Goal: Task Accomplishment & Management: Complete application form

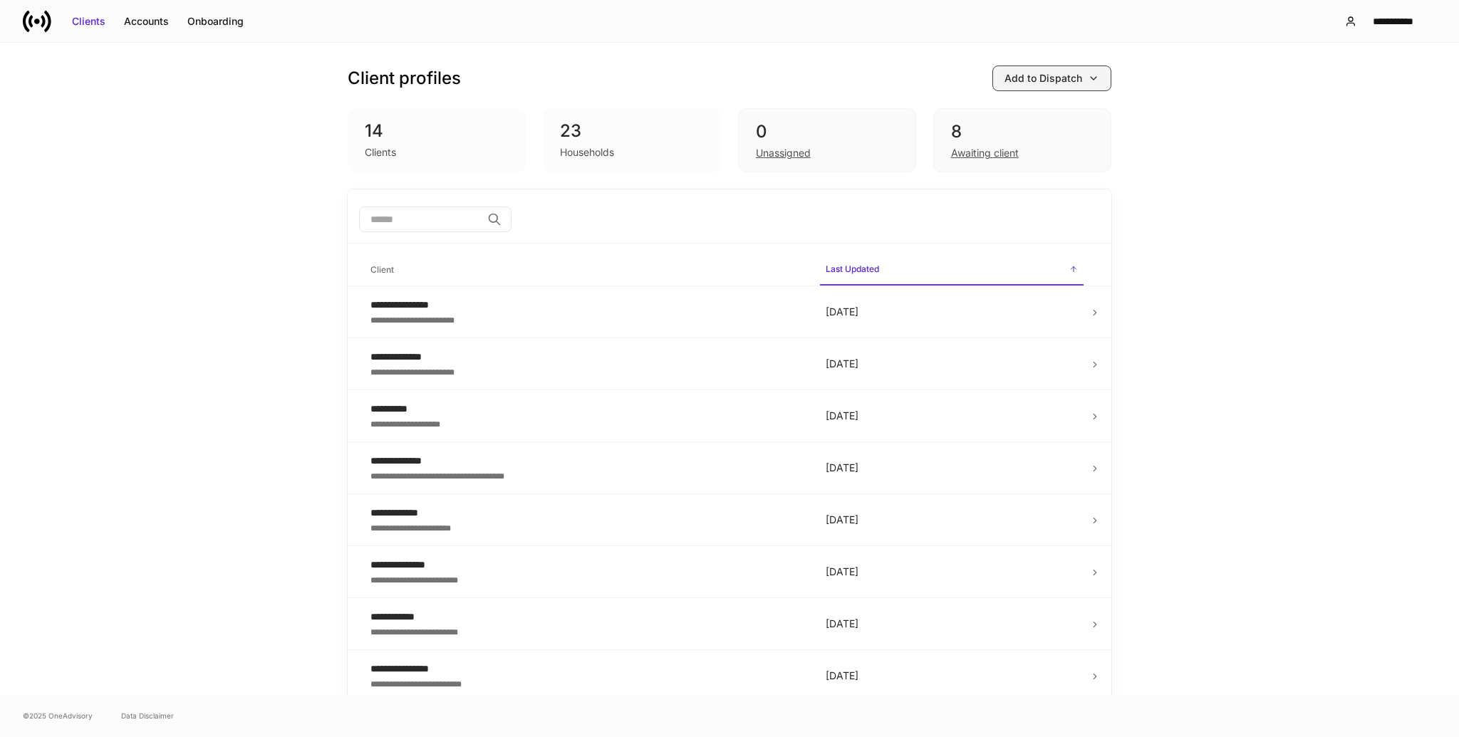
click at [1049, 77] on div "Add to Dispatch" at bounding box center [1044, 78] width 78 height 14
click at [1021, 120] on div "Add clients manually" at bounding box center [1016, 119] width 97 height 14
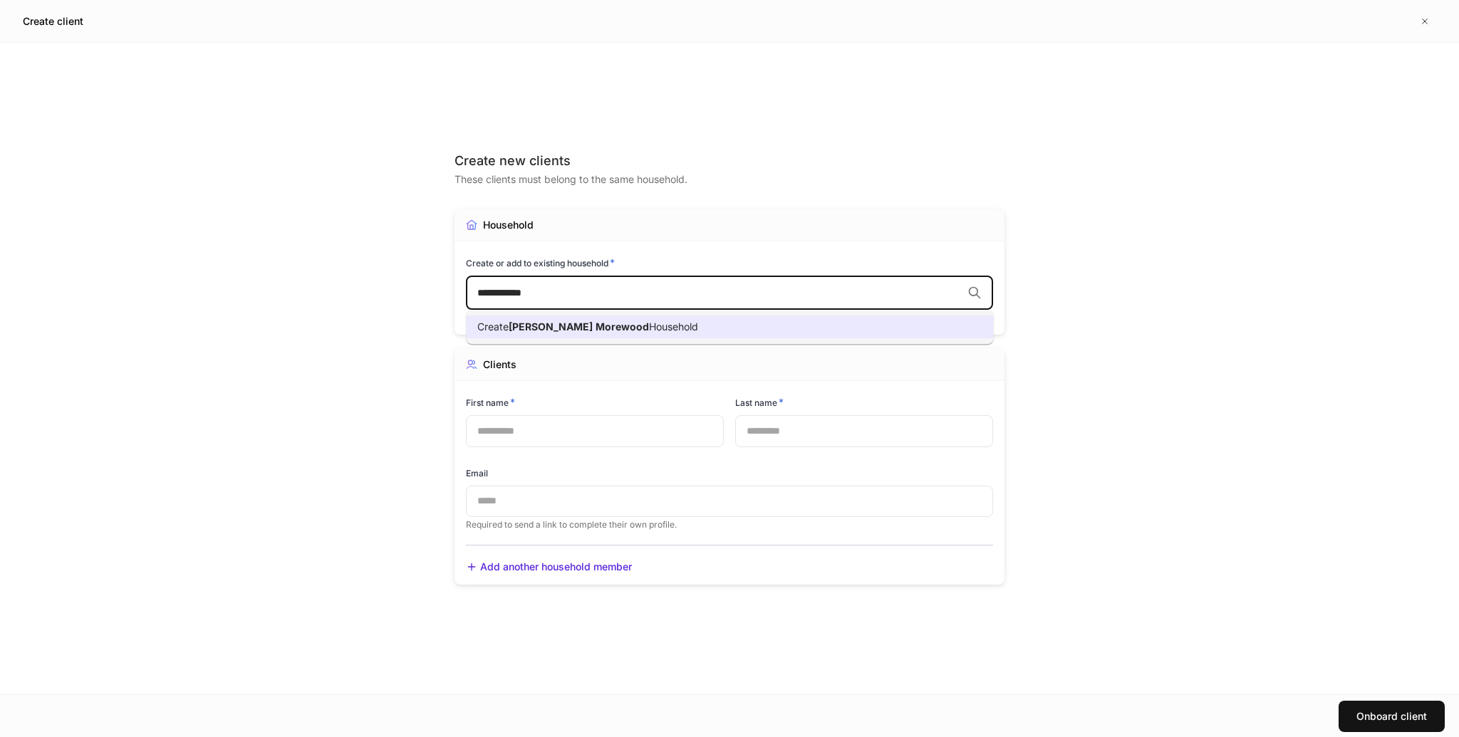
click at [596, 332] on span "Morewood" at bounding box center [622, 327] width 53 height 12
type input "**********"
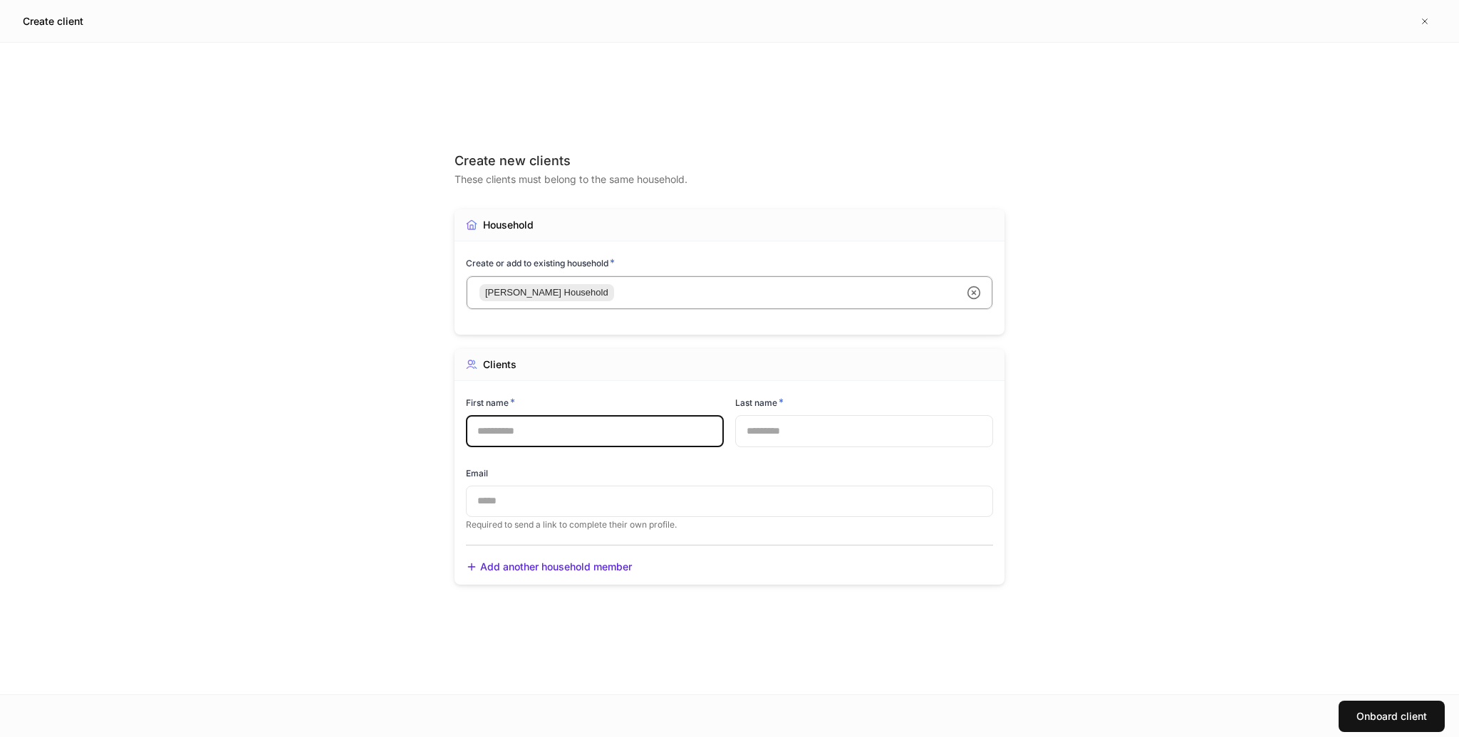
click at [537, 435] on input "text" at bounding box center [595, 430] width 258 height 31
type input "***"
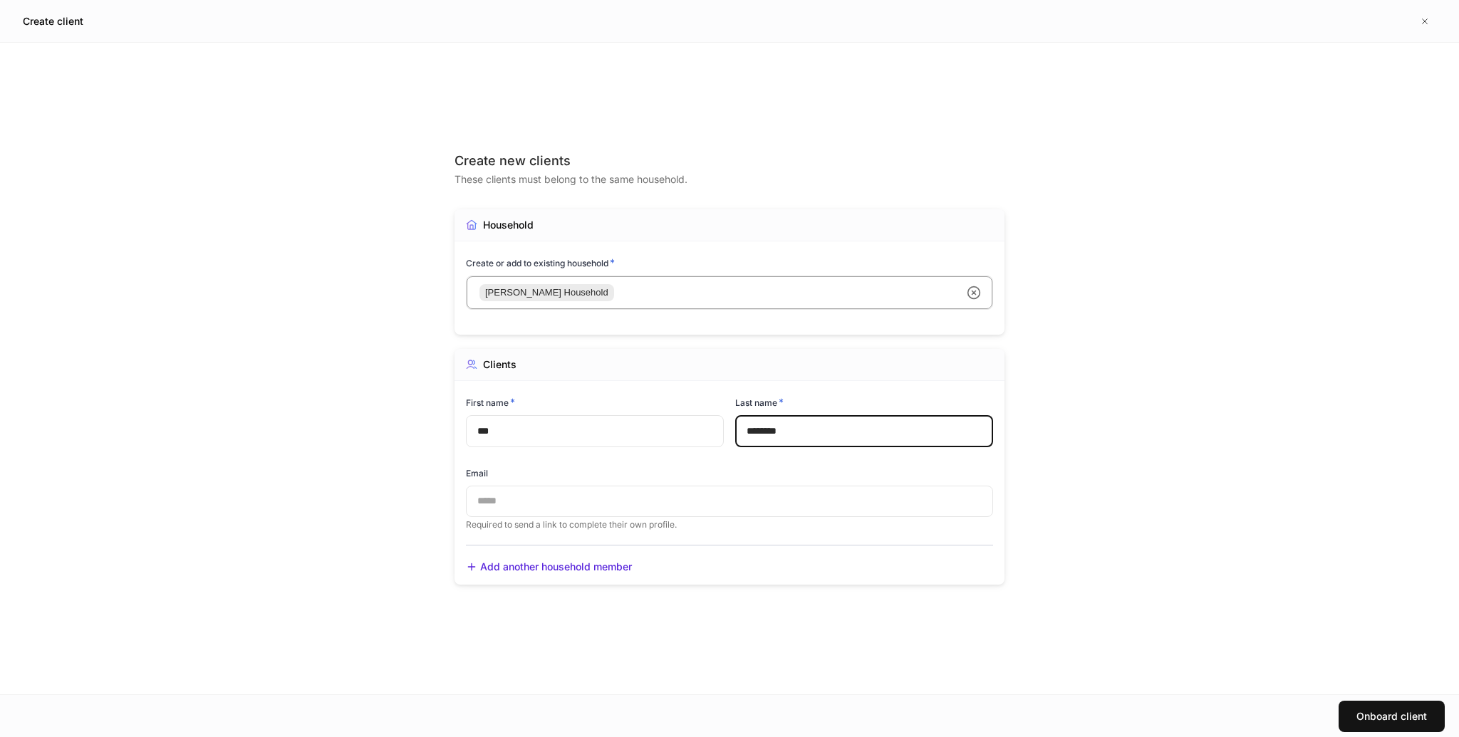
type input "********"
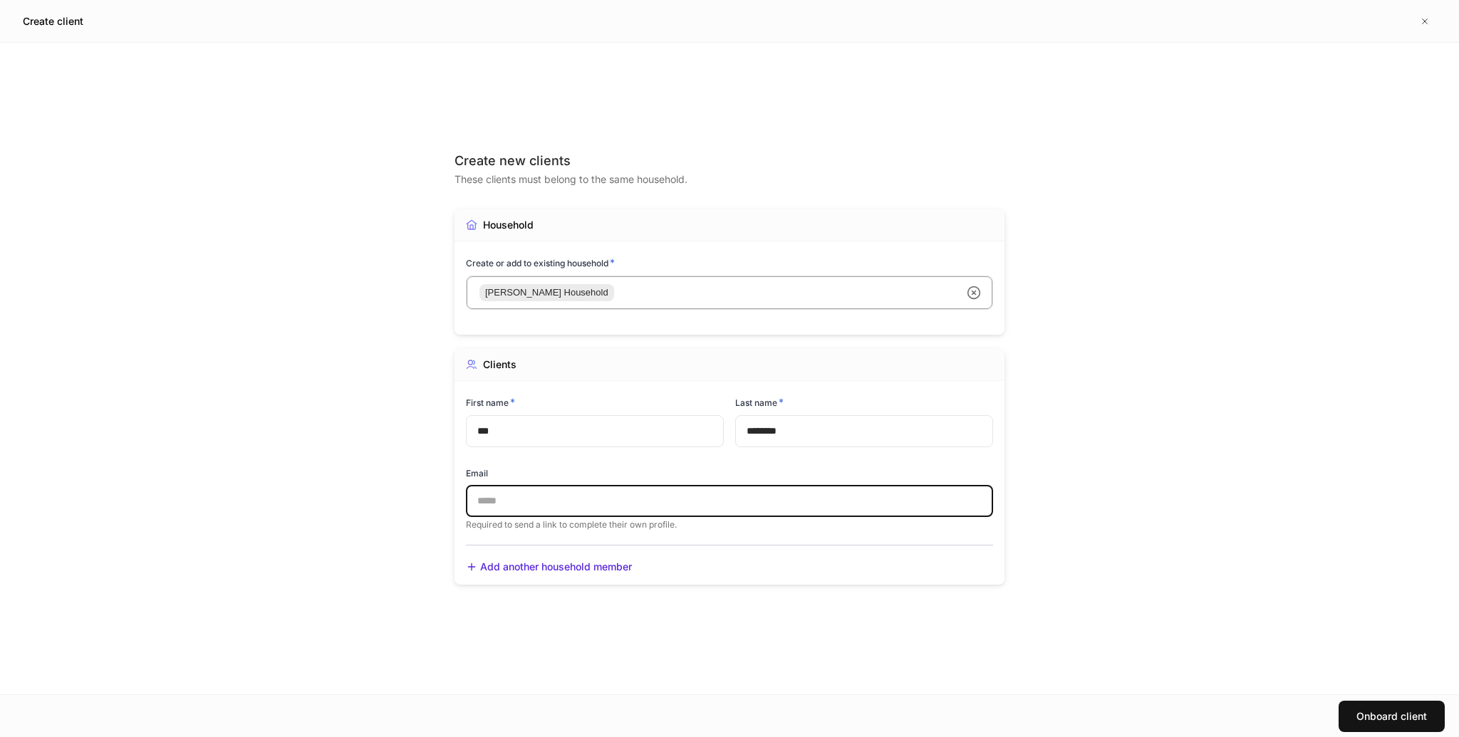
click at [523, 492] on input "text" at bounding box center [729, 501] width 527 height 31
paste input "**********"
type input "**********"
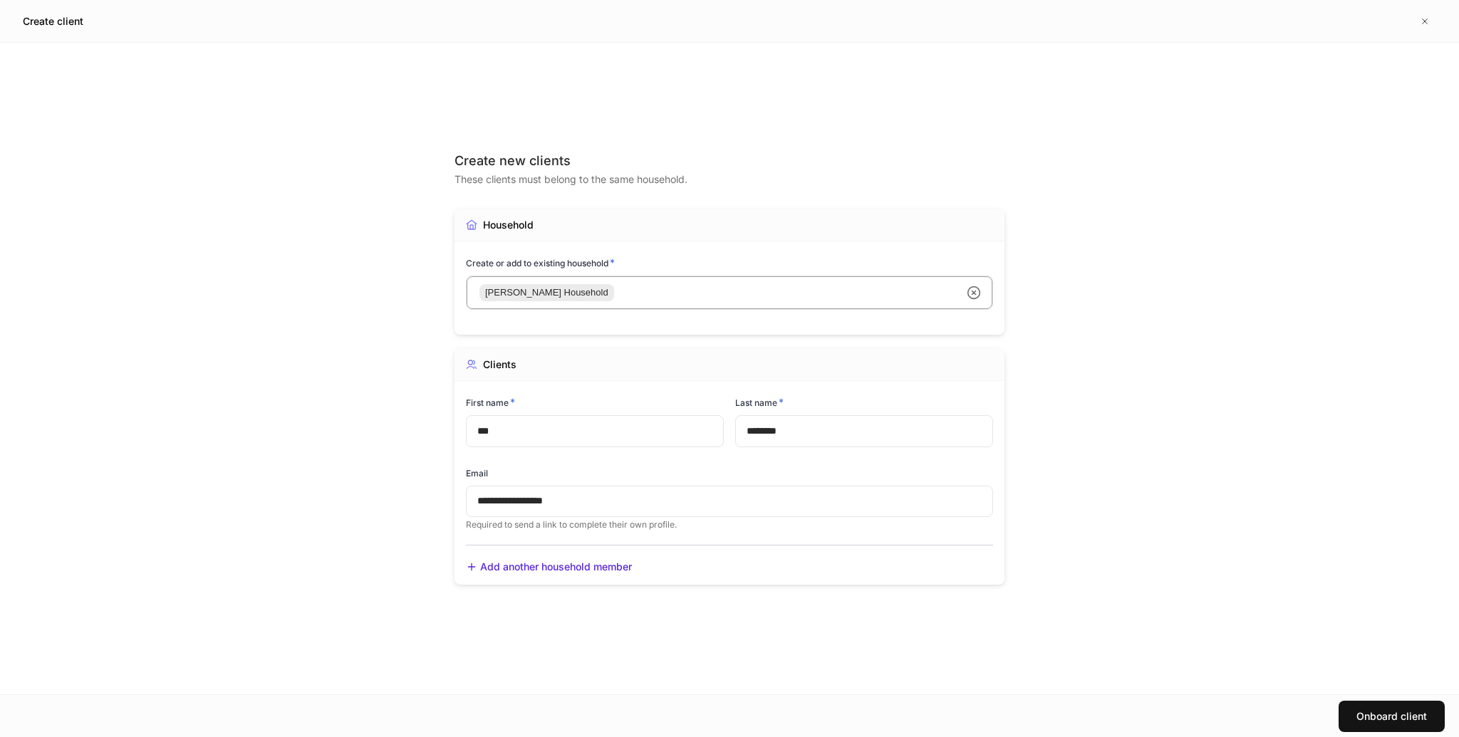
click at [1302, 470] on div "**********" at bounding box center [729, 369] width 1459 height 652
click at [1402, 713] on div "Onboard client" at bounding box center [1392, 717] width 71 height 14
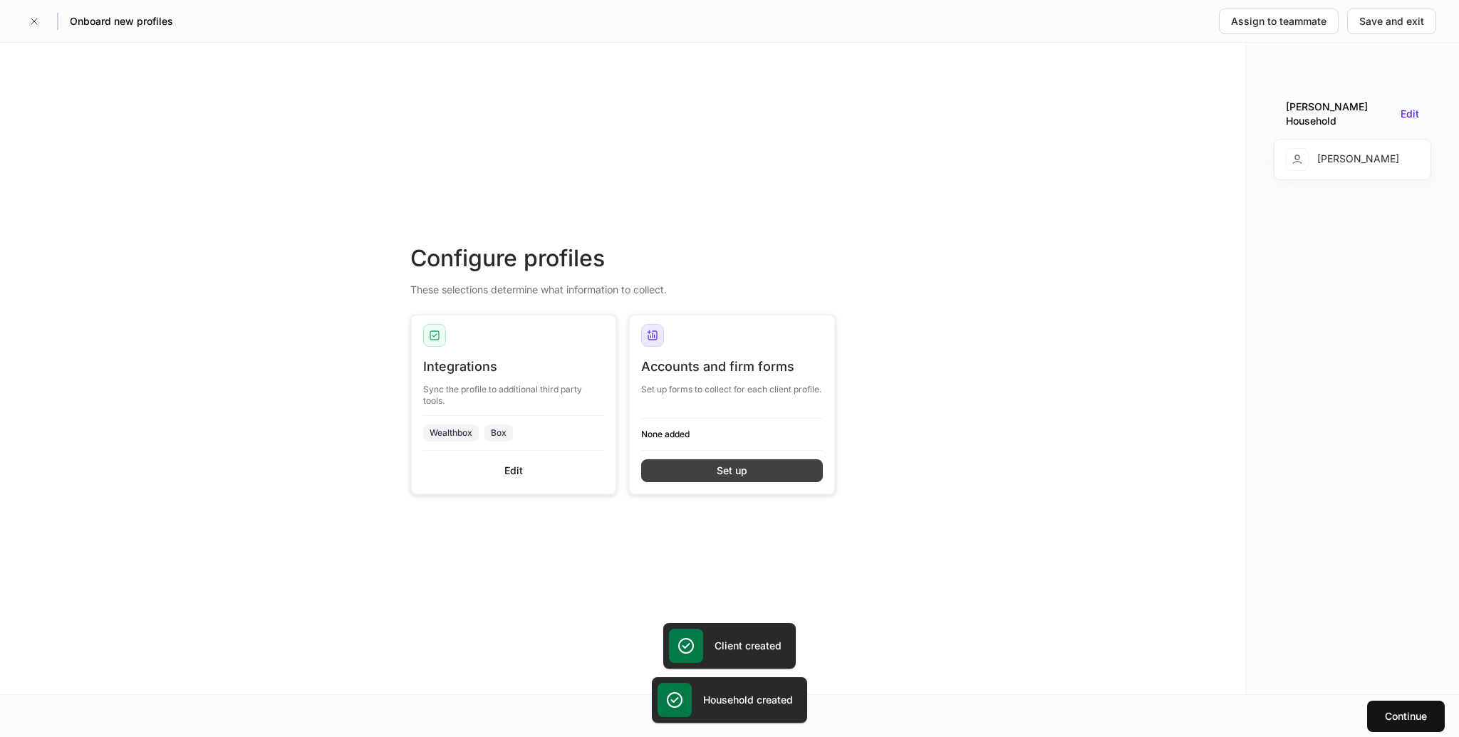
click at [714, 473] on button "Set up" at bounding box center [732, 471] width 182 height 23
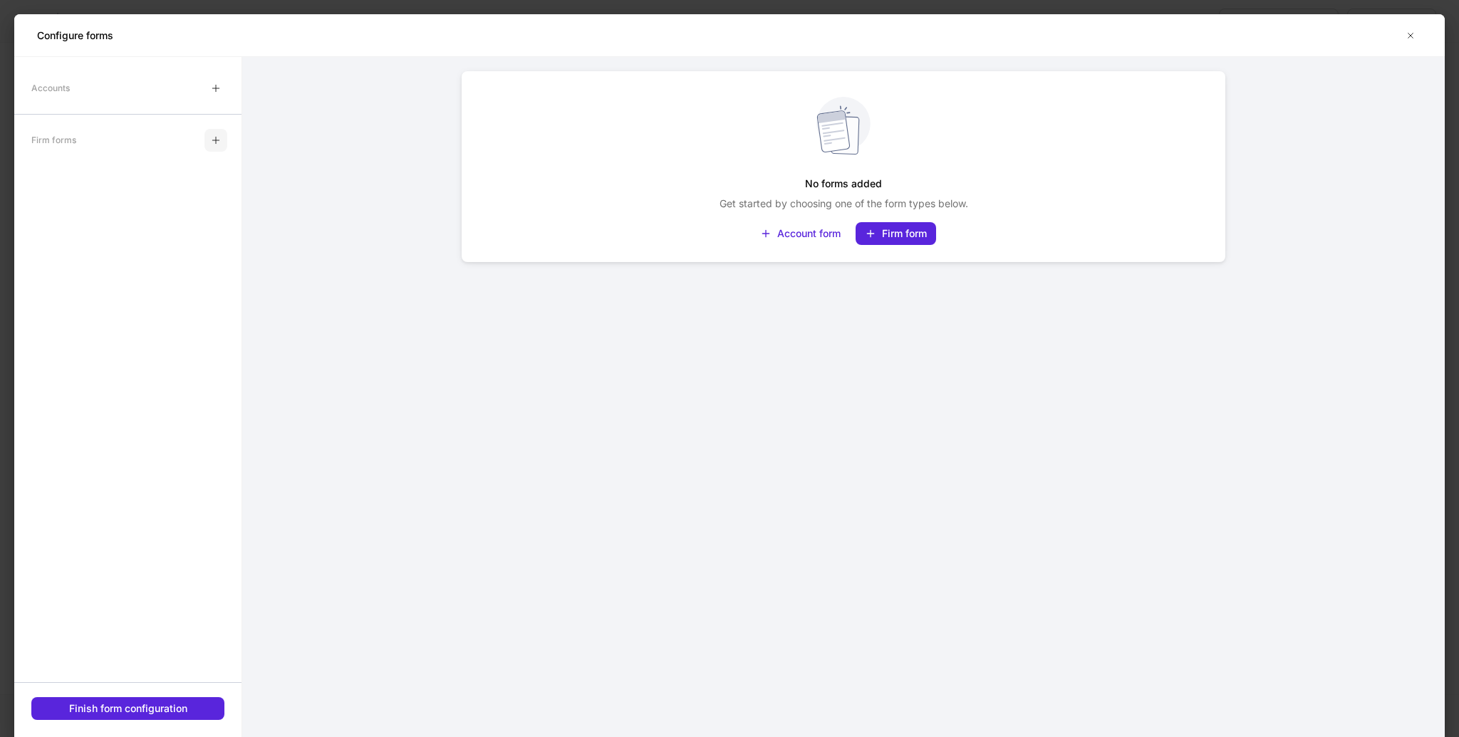
click at [216, 140] on icon "button" at bounding box center [215, 140] width 6 height 6
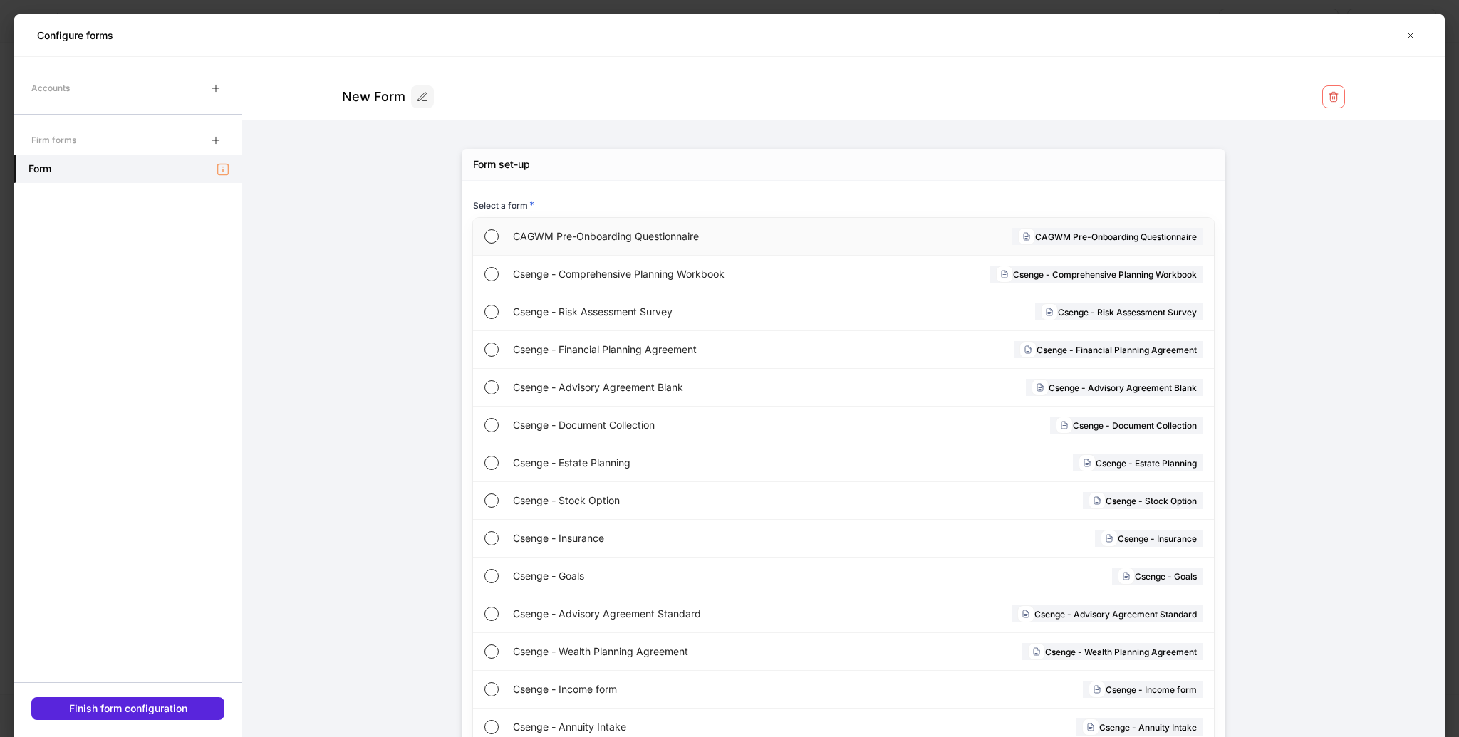
click at [568, 240] on span "CAGWM Pre-Onboarding Questionnaire" at bounding box center [678, 236] width 331 height 14
click at [218, 137] on icon "button" at bounding box center [215, 140] width 11 height 11
click at [219, 132] on button "button" at bounding box center [215, 140] width 23 height 23
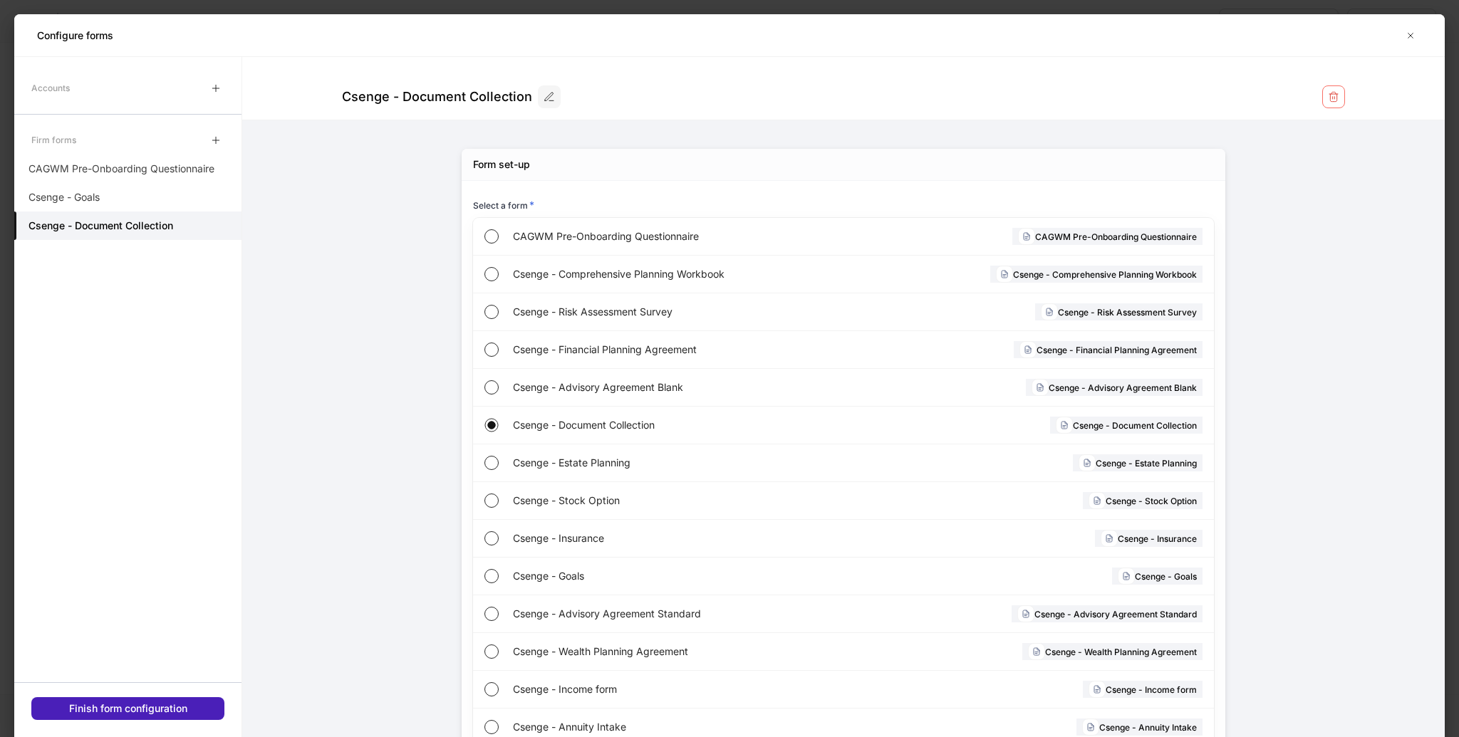
click at [155, 720] on button "Finish form configuration" at bounding box center [127, 709] width 193 height 23
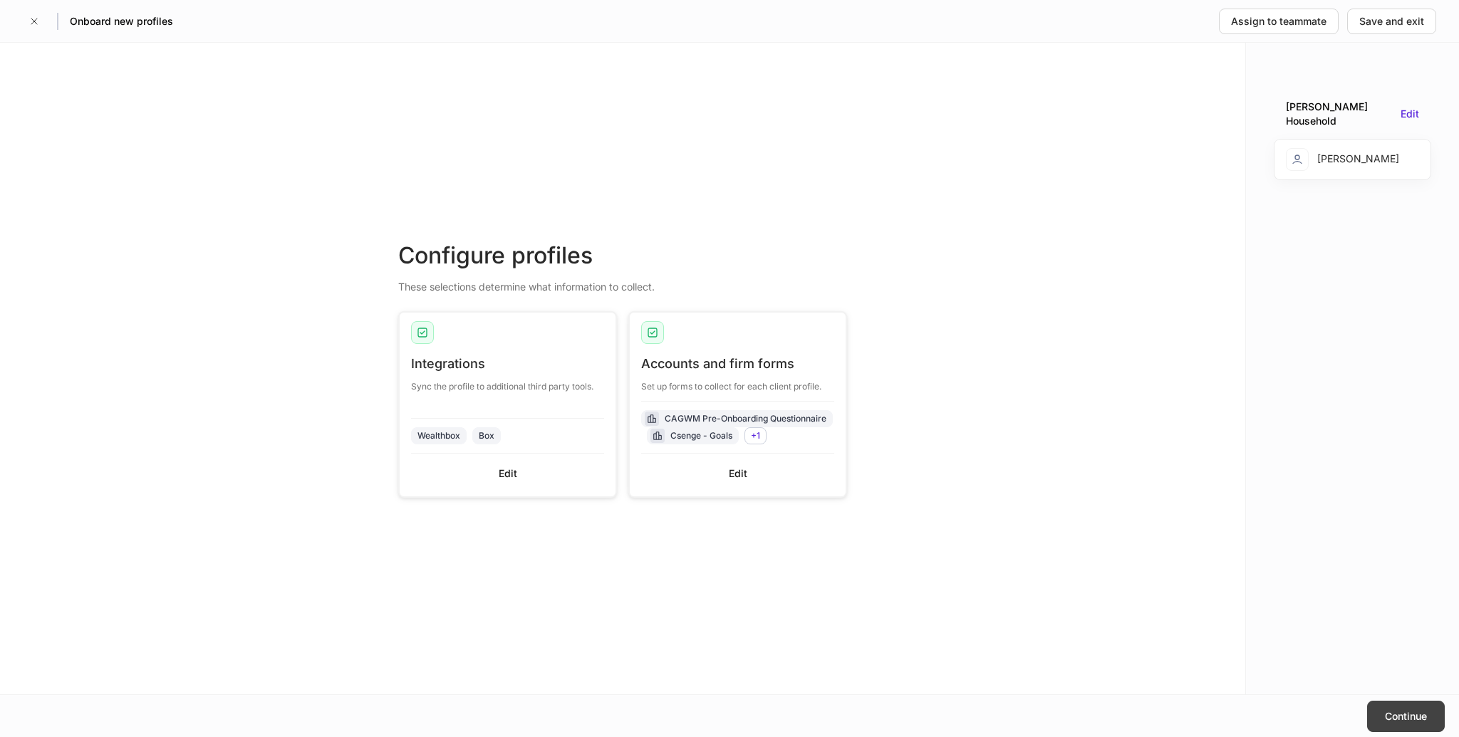
click at [1441, 723] on button "Continue" at bounding box center [1406, 716] width 78 height 31
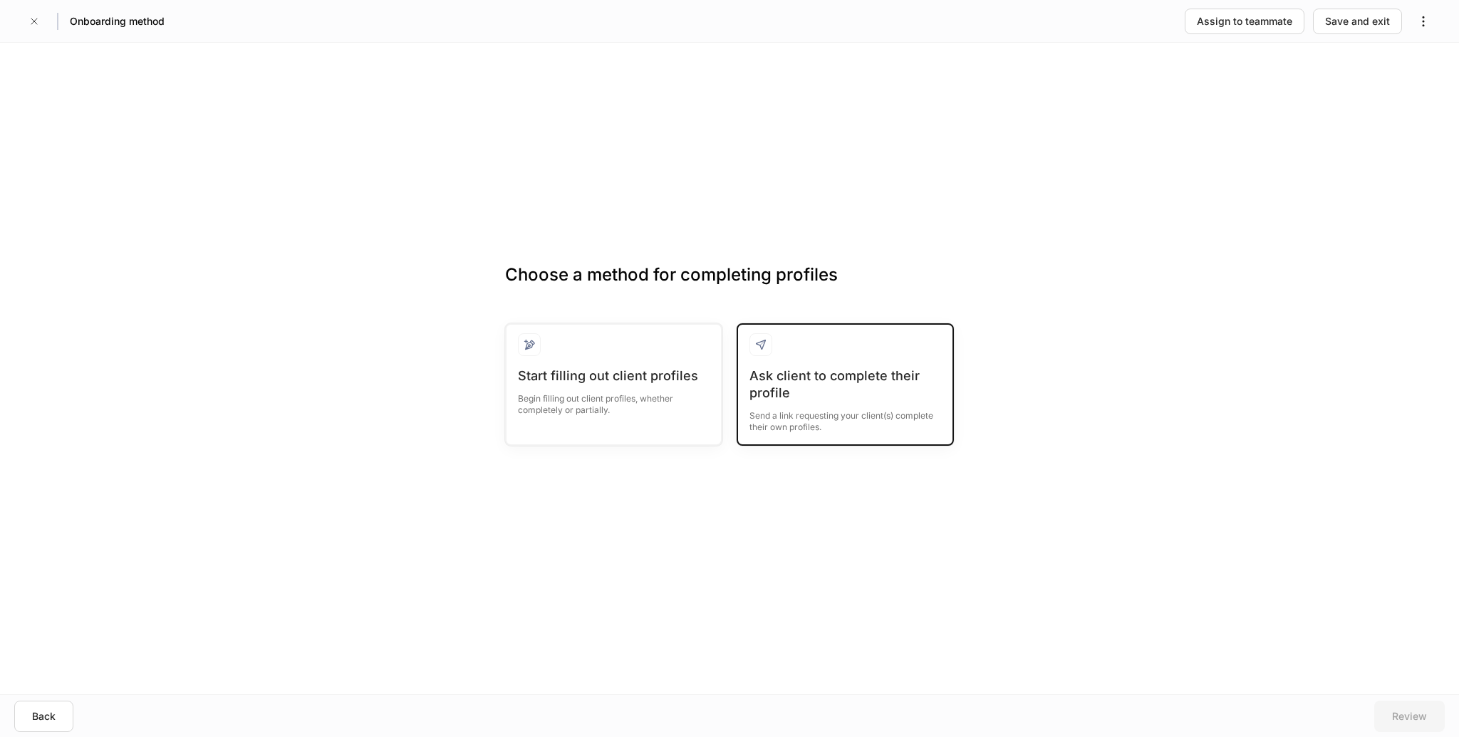
click at [876, 363] on div at bounding box center [846, 350] width 192 height 34
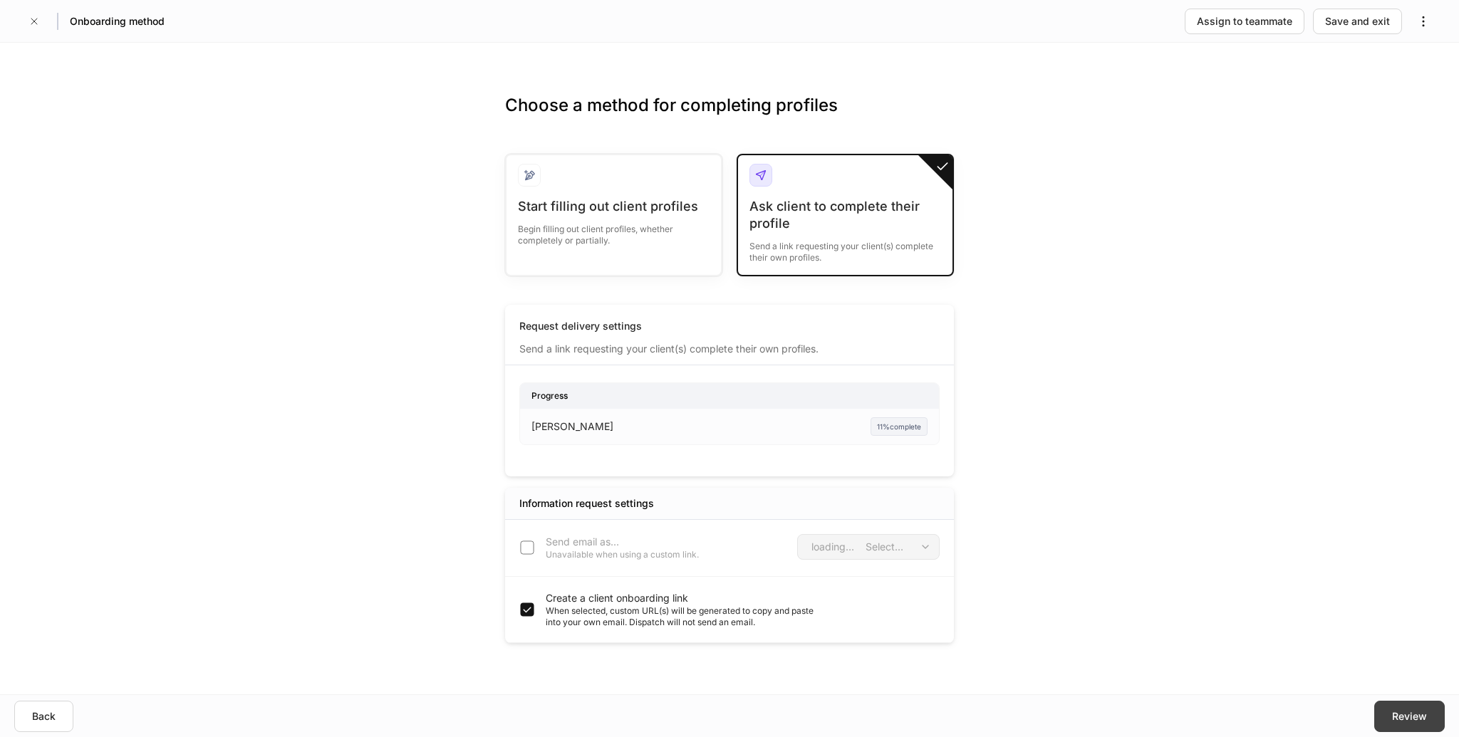
click at [1438, 713] on button "Review" at bounding box center [1409, 716] width 71 height 31
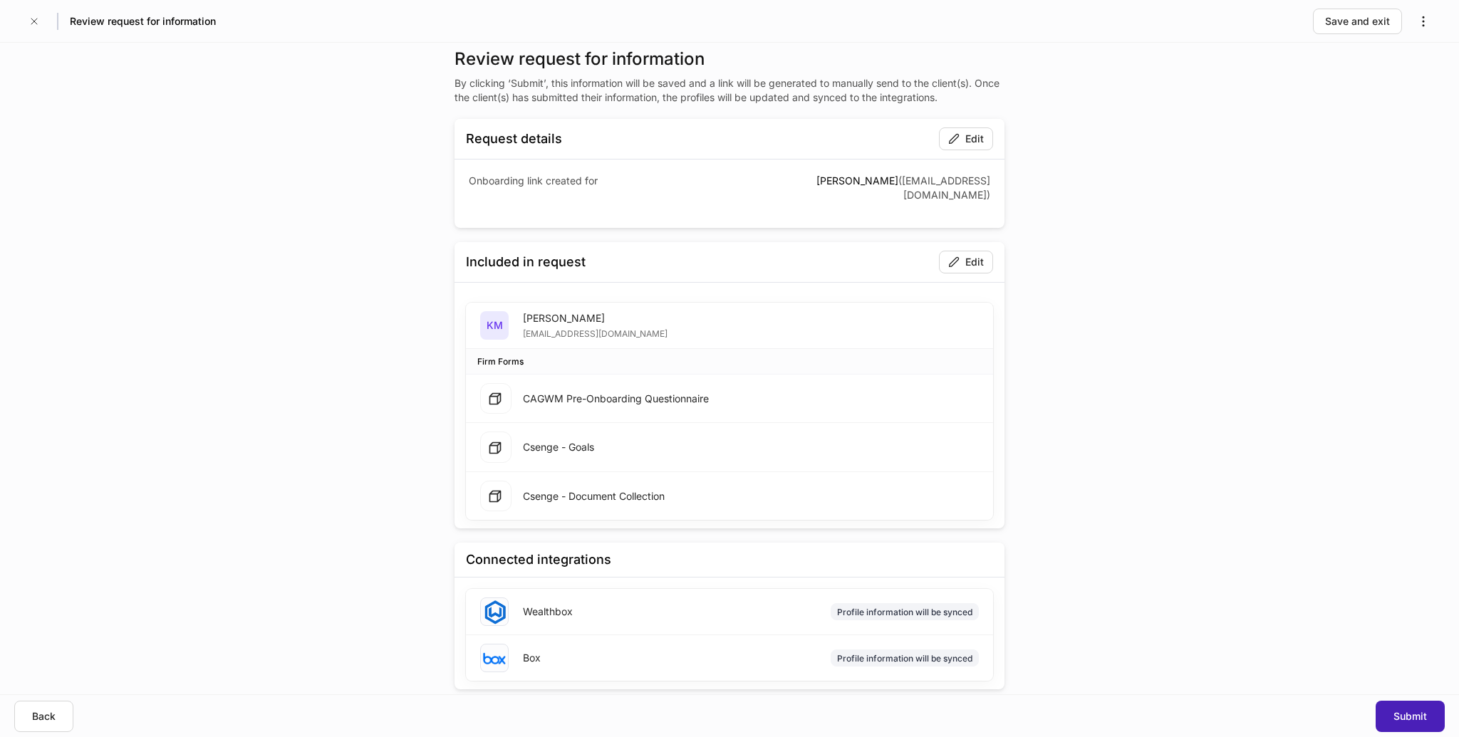
click at [1397, 719] on div "Submit" at bounding box center [1410, 717] width 33 height 14
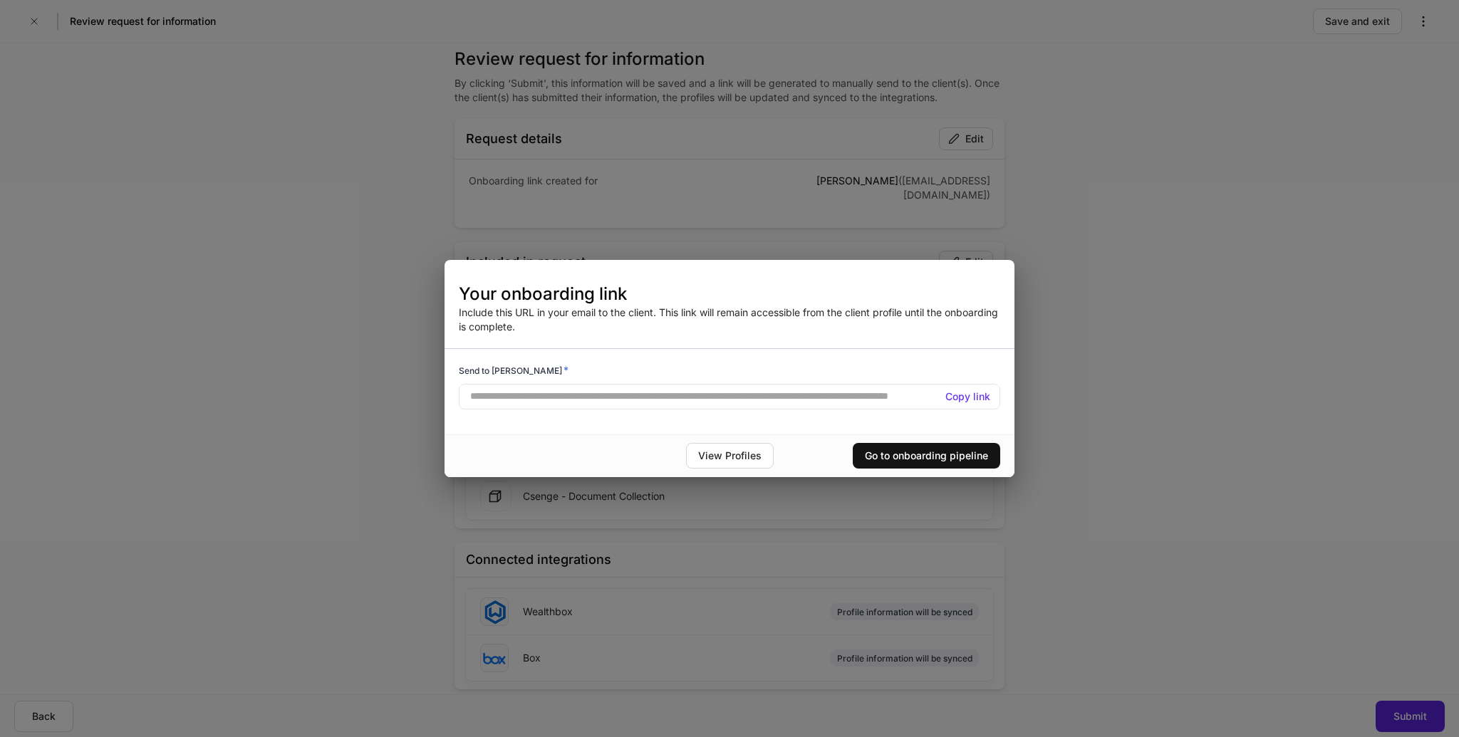
click at [969, 398] on h5 "Copy link" at bounding box center [968, 397] width 45 height 14
click at [993, 332] on div "Your onboarding link Include this URL in your email to the client. This link wi…" at bounding box center [730, 308] width 570 height 51
click at [879, 450] on div "Go to onboarding pipeline" at bounding box center [926, 456] width 123 height 14
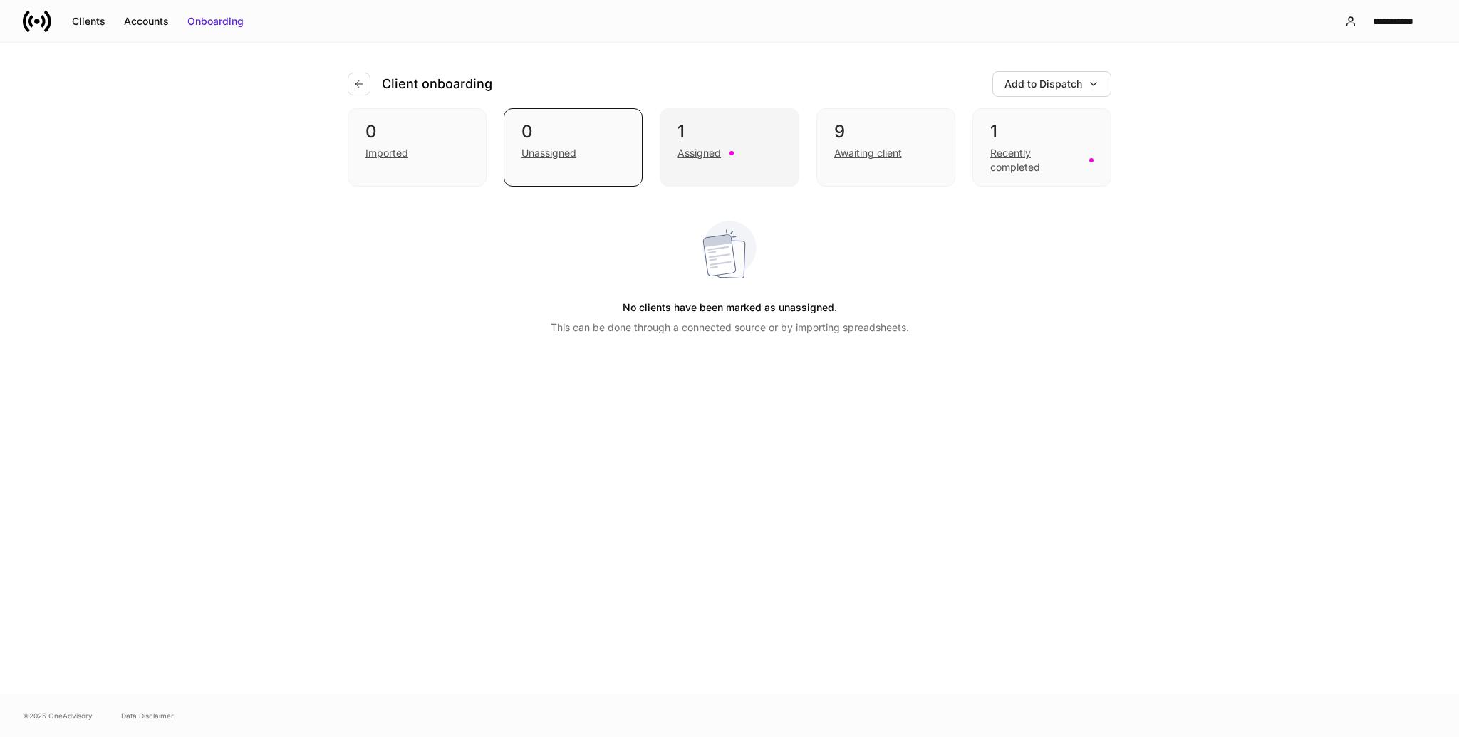
click at [704, 153] on div "Assigned" at bounding box center [699, 153] width 43 height 14
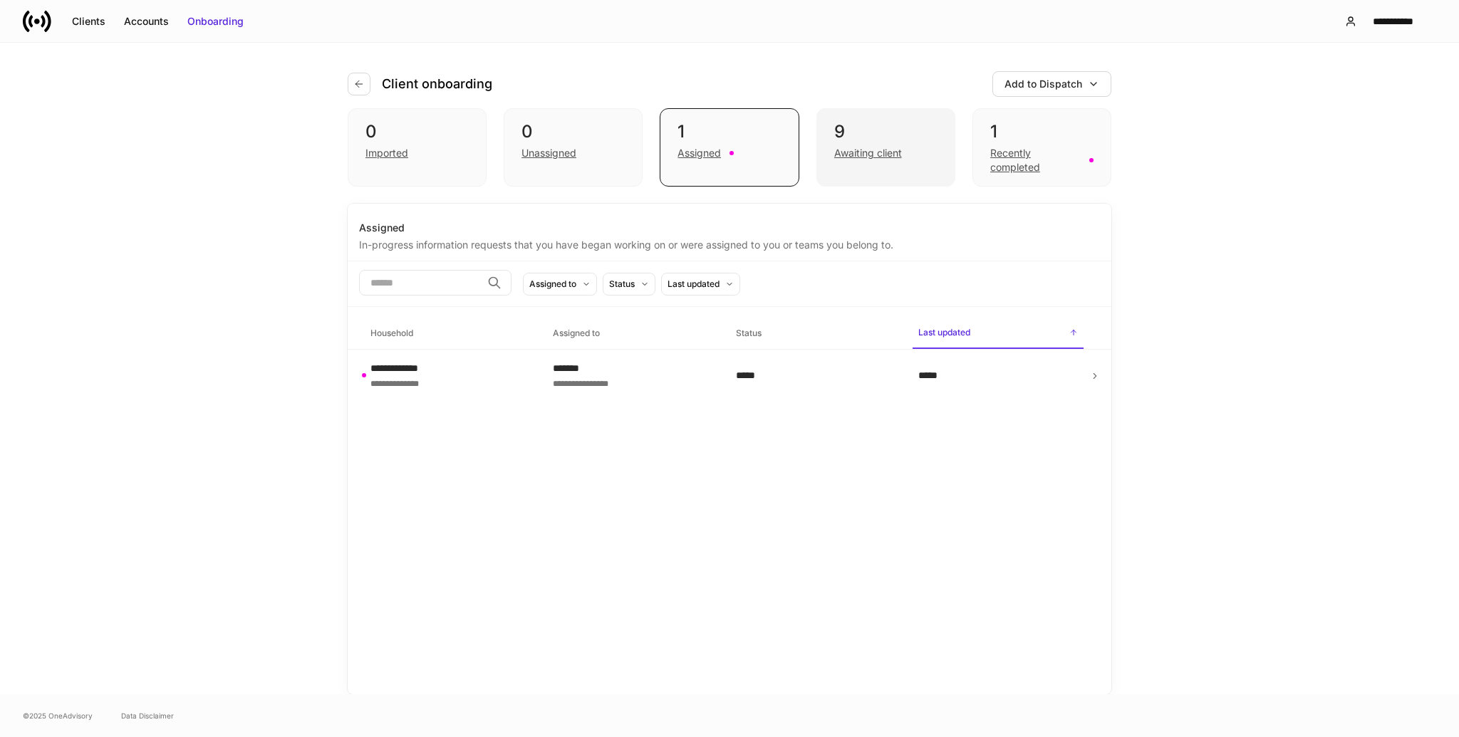
click at [903, 147] on div "Awaiting client" at bounding box center [885, 151] width 103 height 17
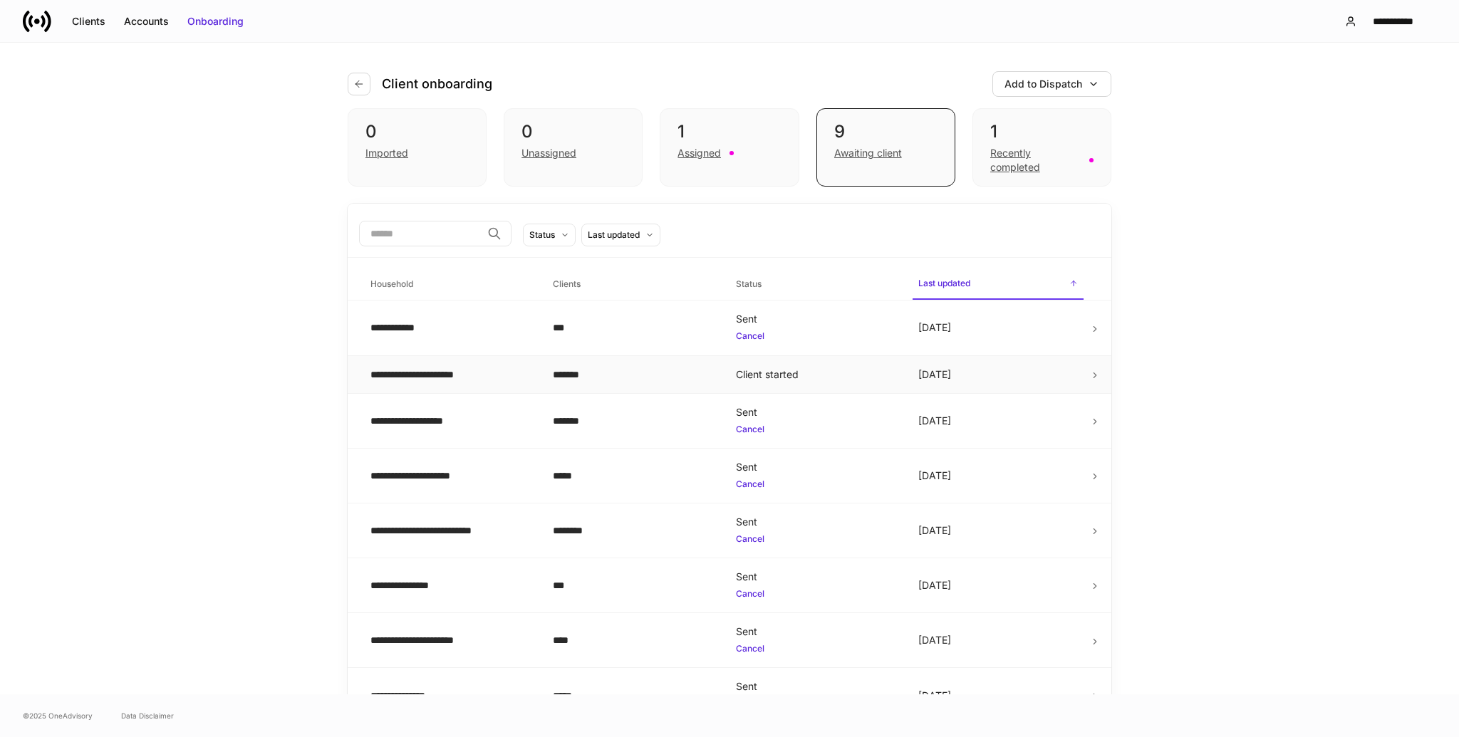
click at [870, 374] on td "Client started" at bounding box center [816, 375] width 182 height 38
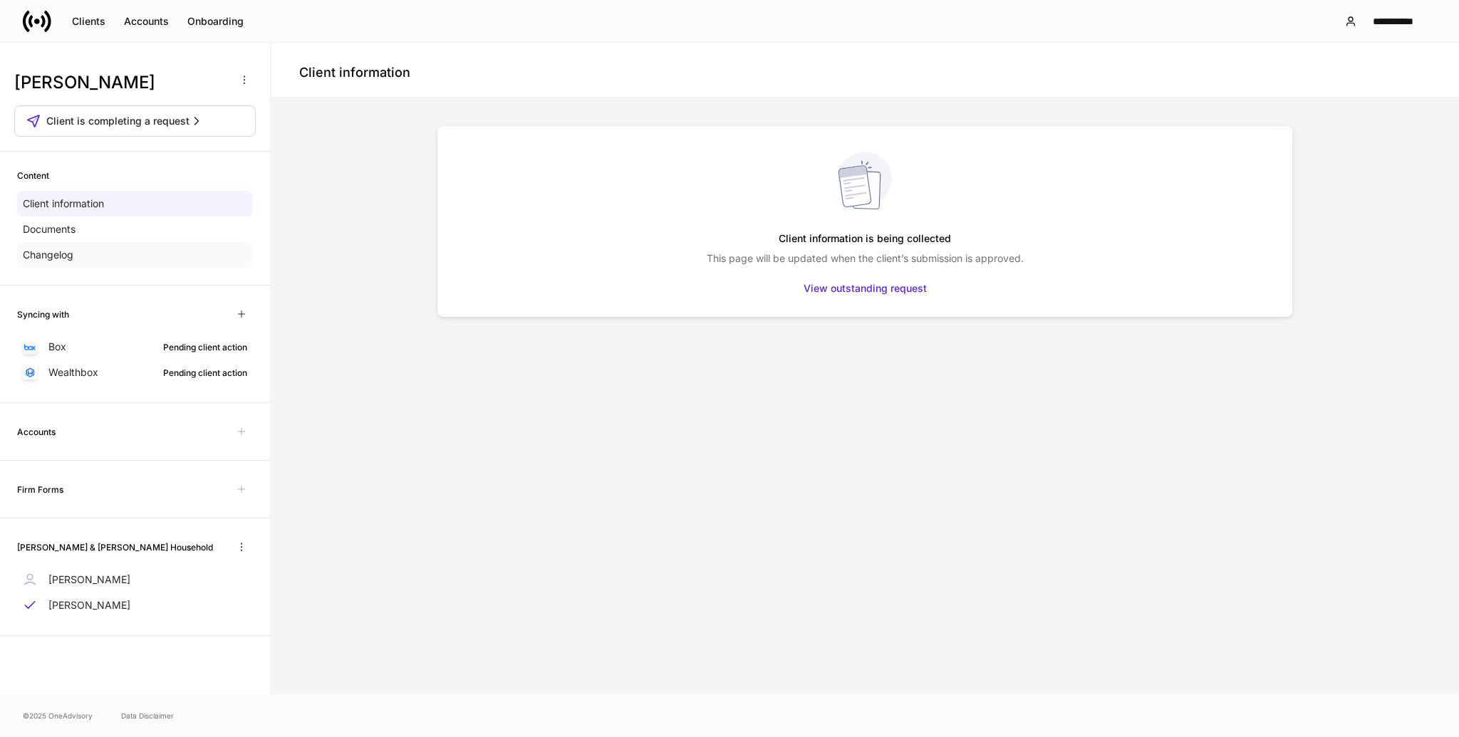
click at [41, 253] on p "Changelog" at bounding box center [48, 255] width 51 height 14
click at [73, 224] on p "Documents" at bounding box center [49, 229] width 53 height 14
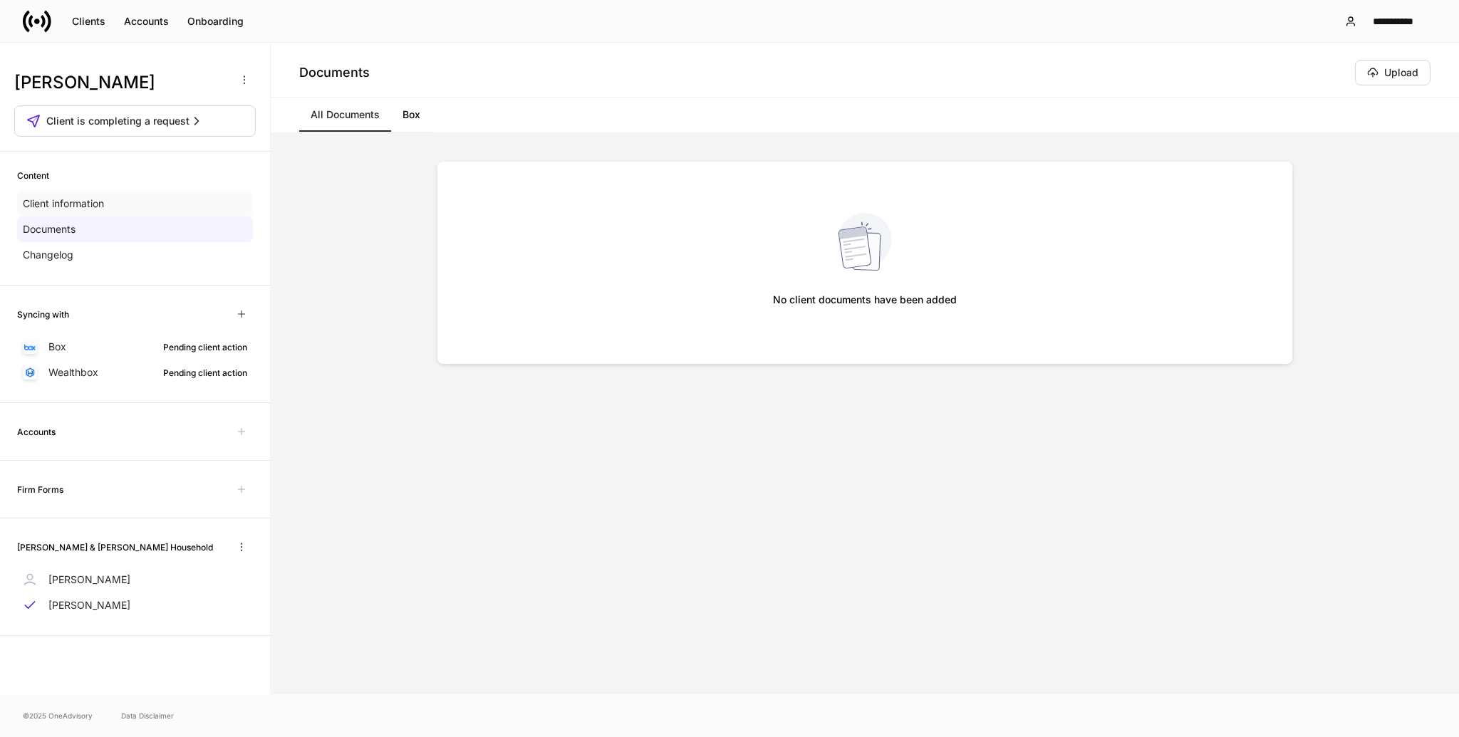
click at [86, 203] on p "Client information" at bounding box center [63, 204] width 81 height 14
